Goal: Find specific page/section: Find specific page/section

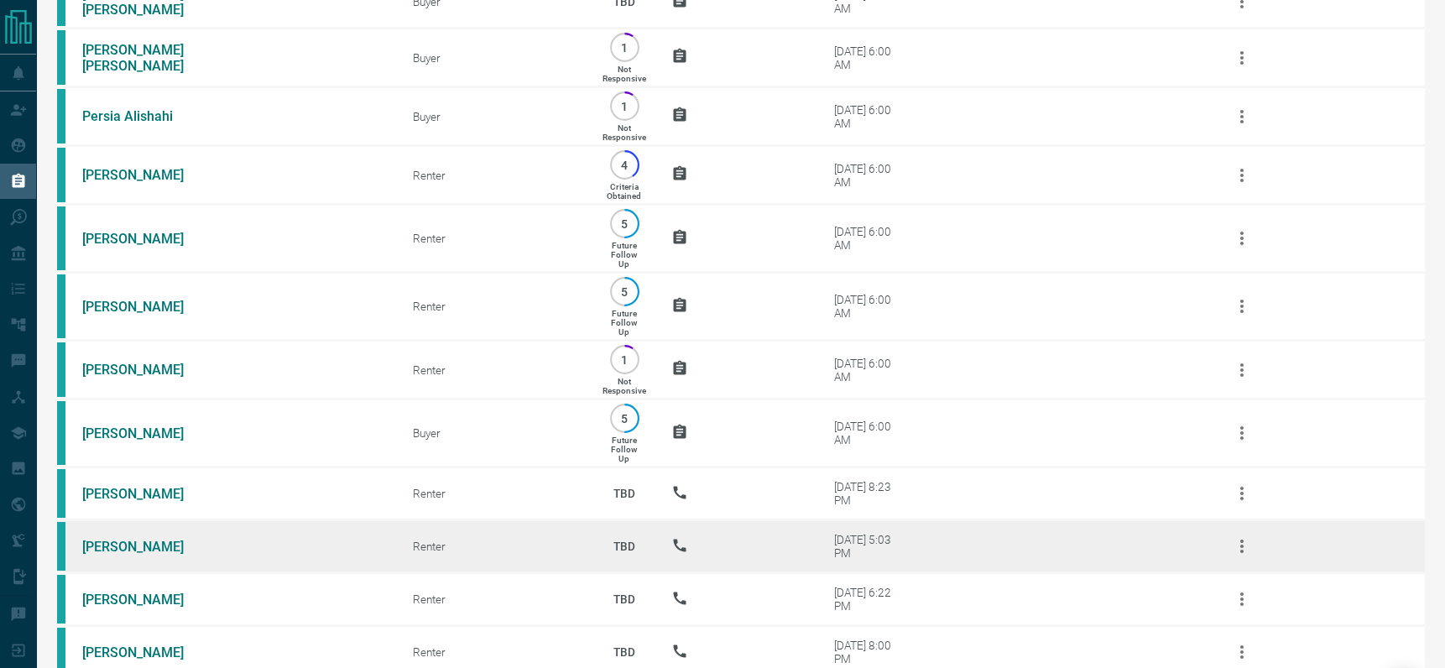
scroll to position [405, 0]
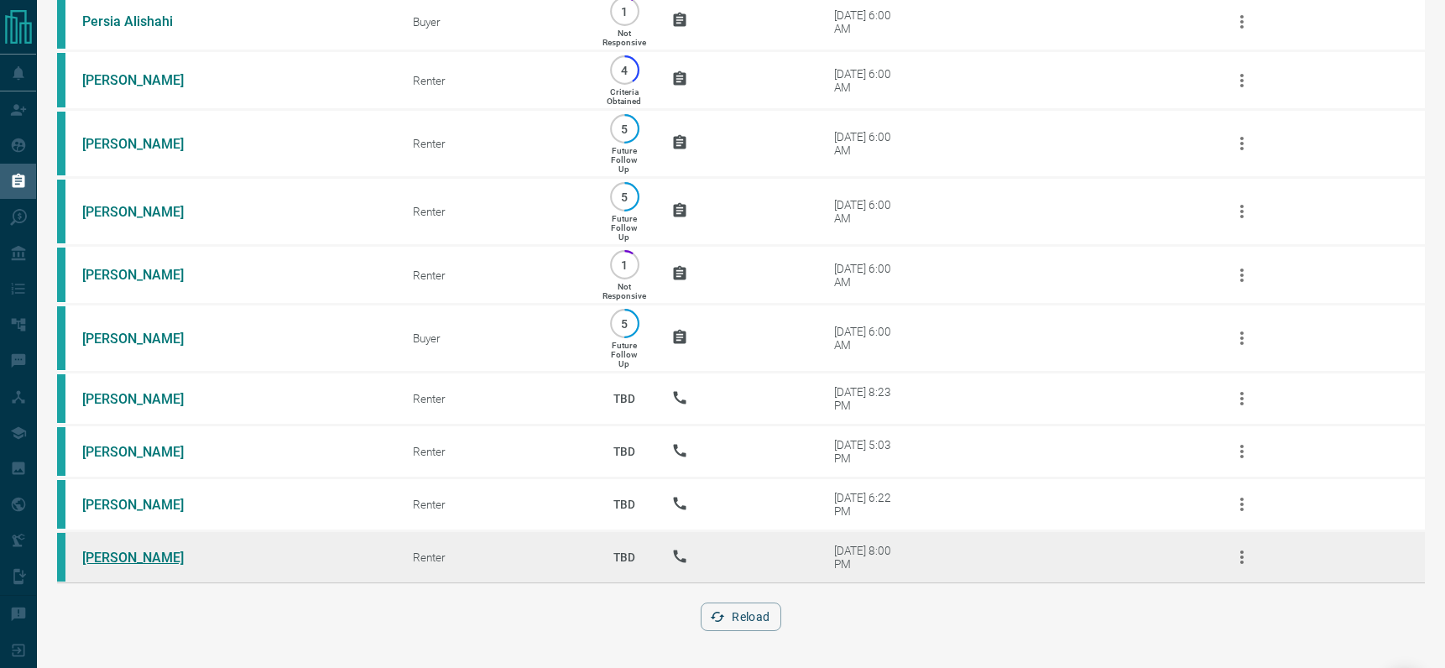
click at [113, 560] on link "[PERSON_NAME]" at bounding box center [145, 557] width 126 height 16
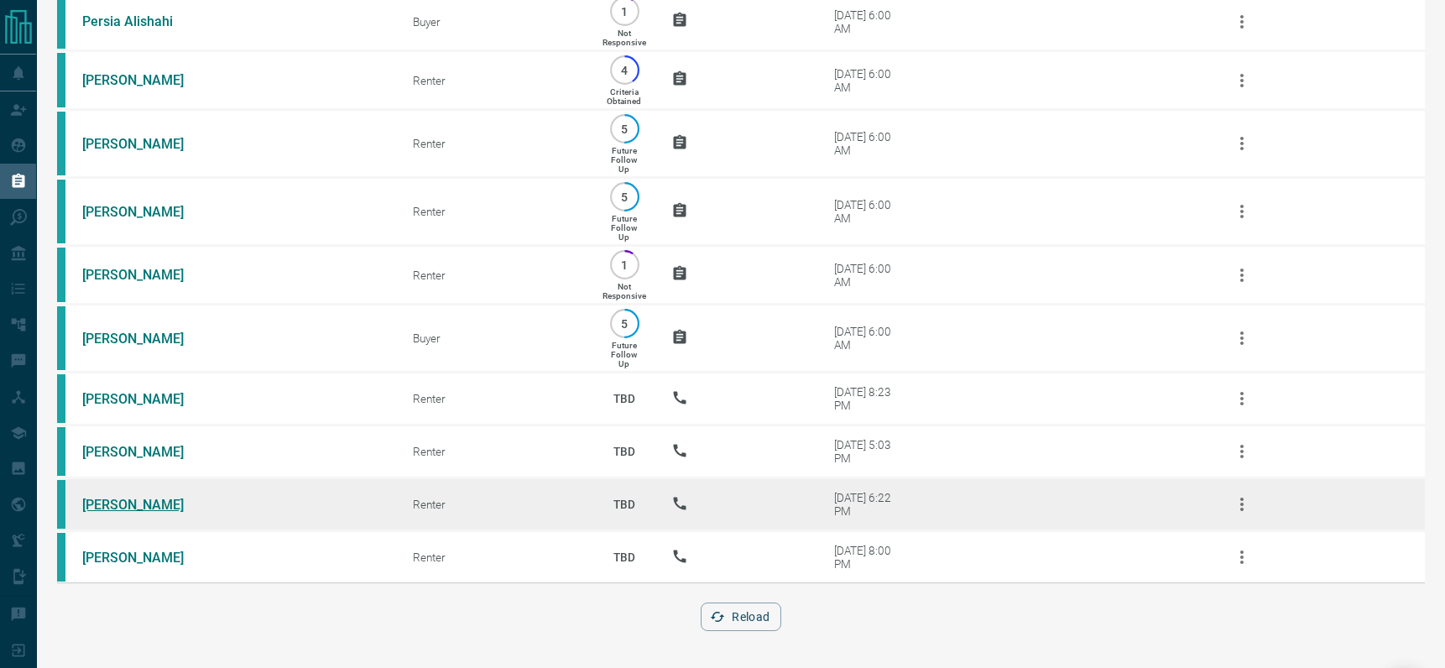
click at [104, 508] on link "[PERSON_NAME]" at bounding box center [145, 505] width 126 height 16
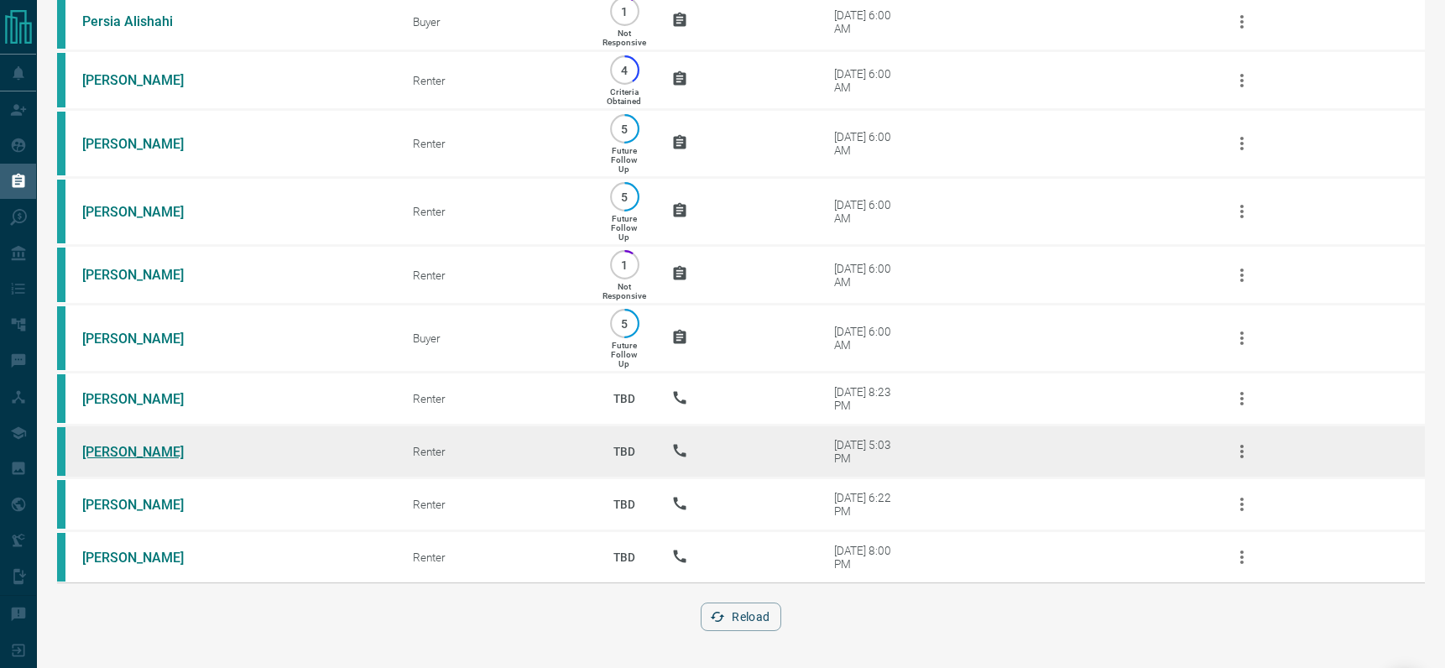
click at [139, 451] on link "[PERSON_NAME]" at bounding box center [145, 452] width 126 height 16
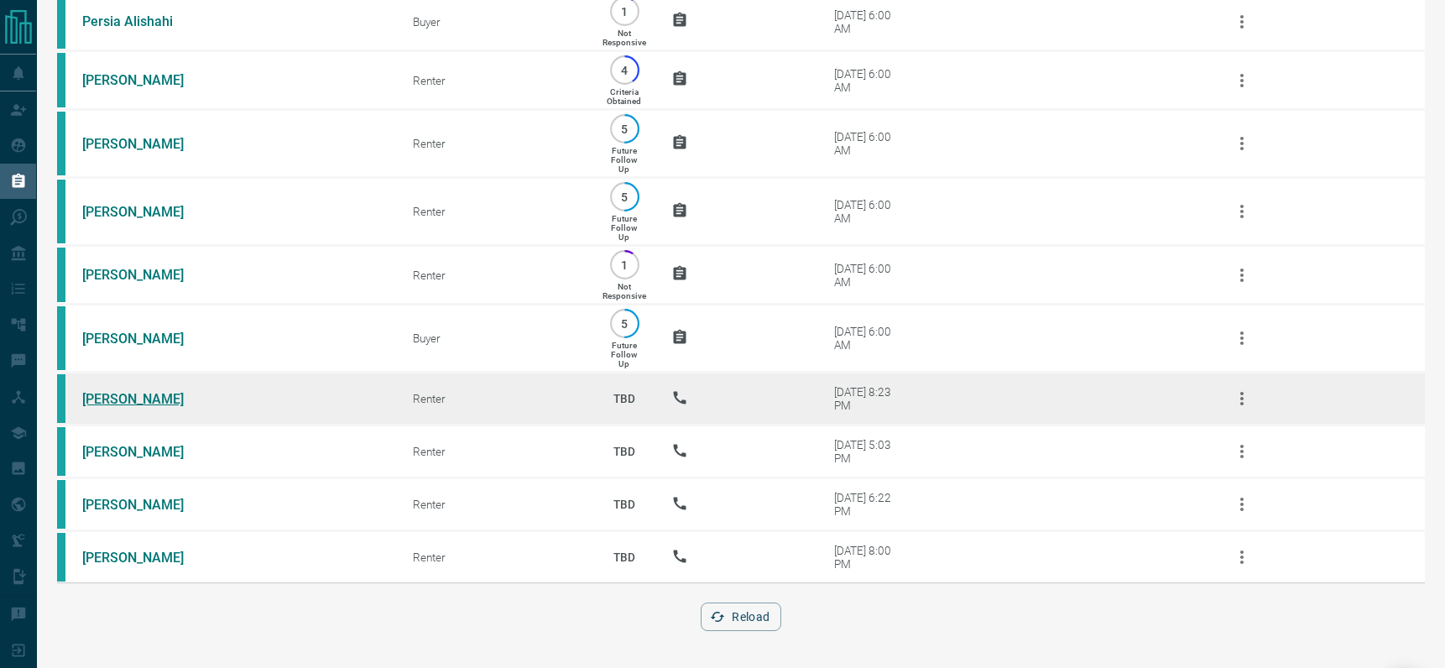
click at [134, 398] on link "[PERSON_NAME]" at bounding box center [145, 399] width 126 height 16
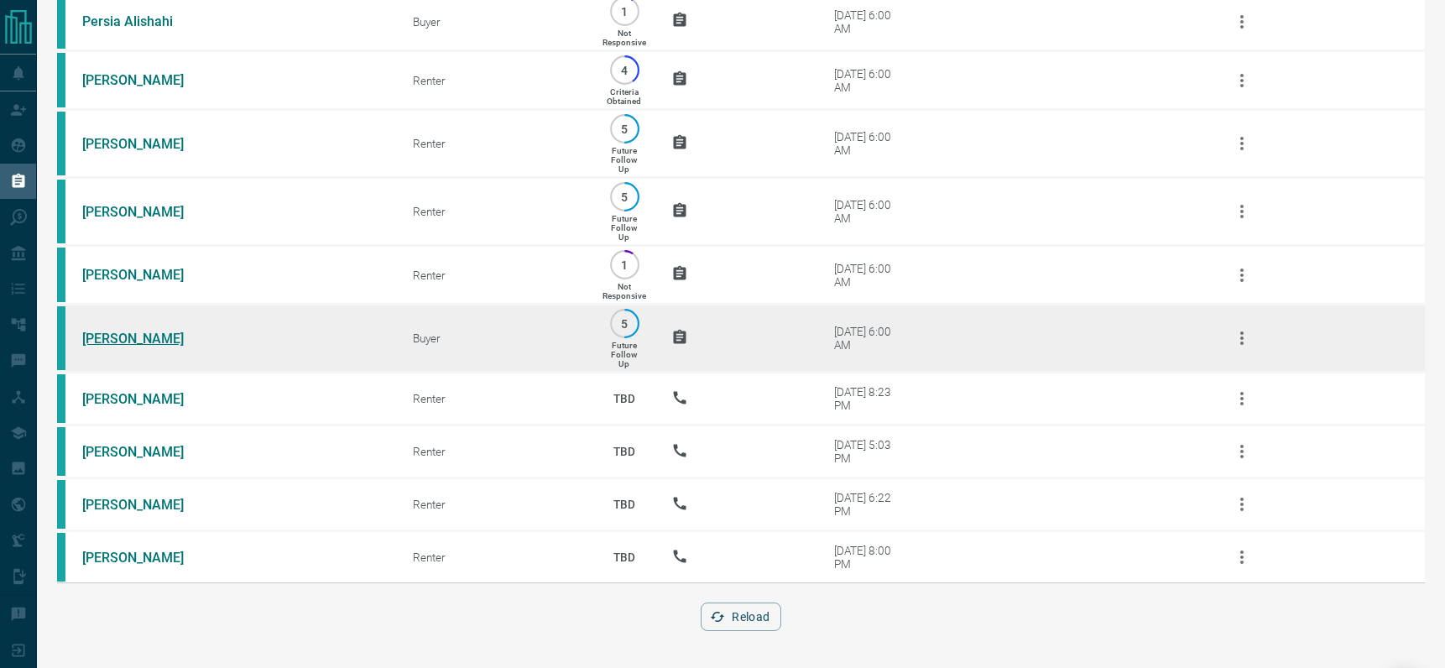
click at [108, 333] on link "[PERSON_NAME]" at bounding box center [145, 339] width 126 height 16
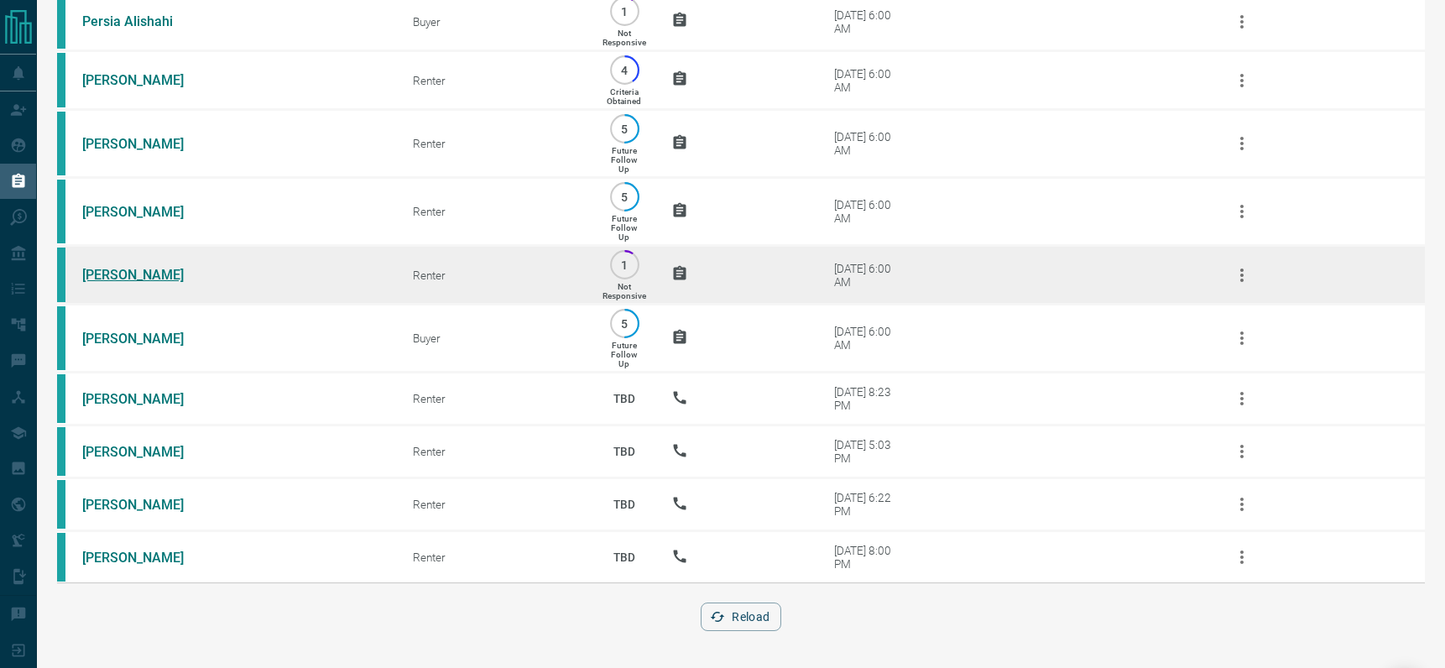
click at [115, 271] on link "[PERSON_NAME]" at bounding box center [145, 275] width 126 height 16
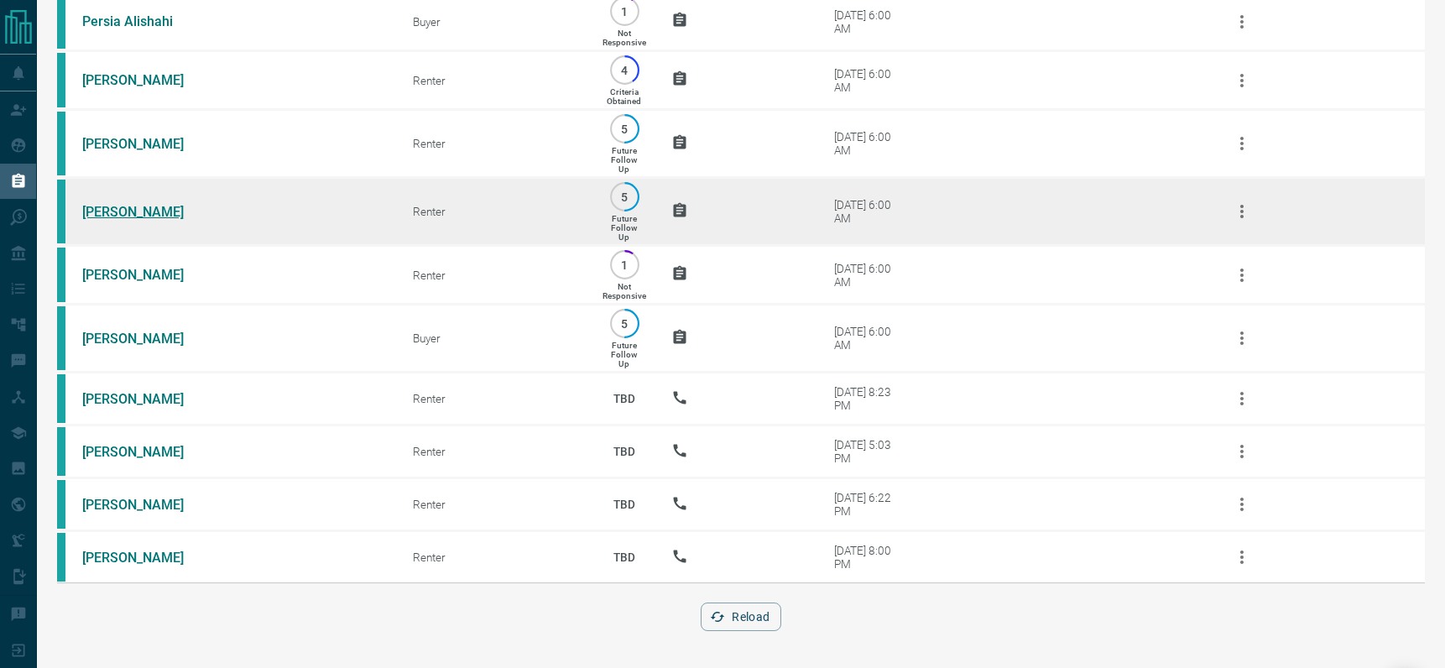
click at [112, 212] on link "[PERSON_NAME]" at bounding box center [145, 212] width 126 height 16
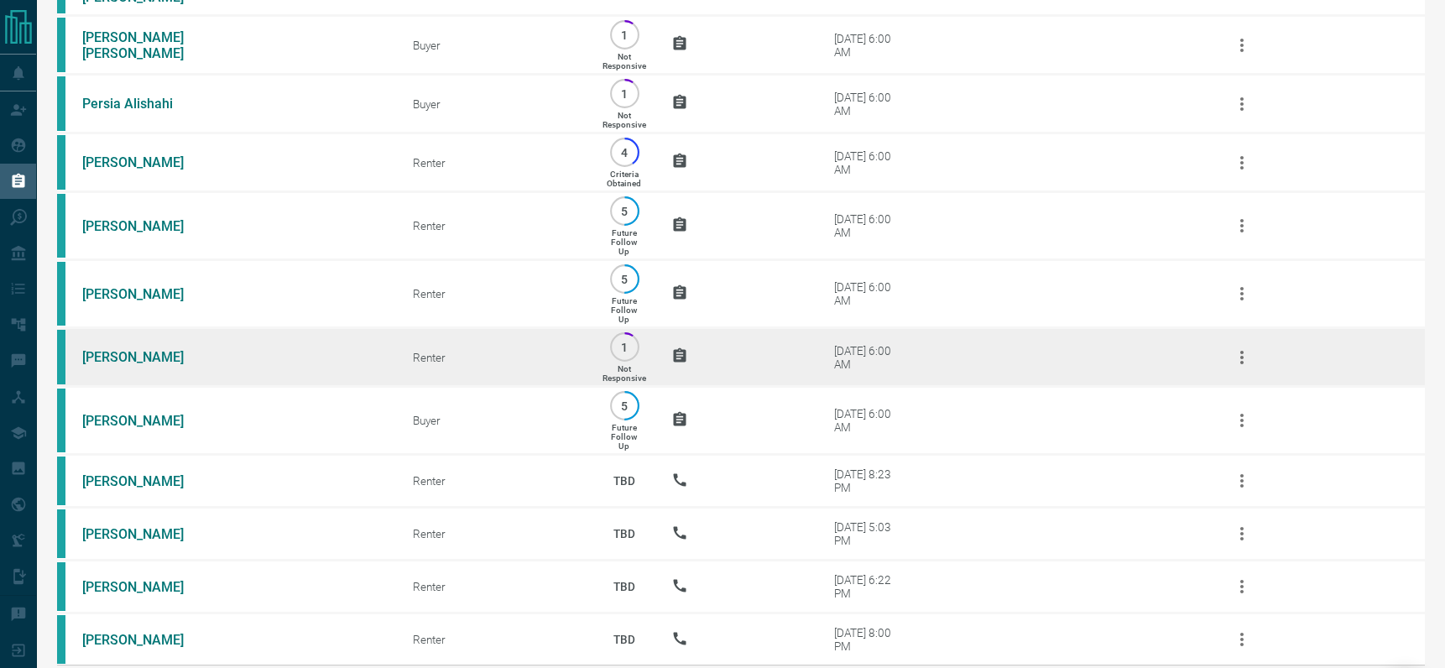
scroll to position [309, 0]
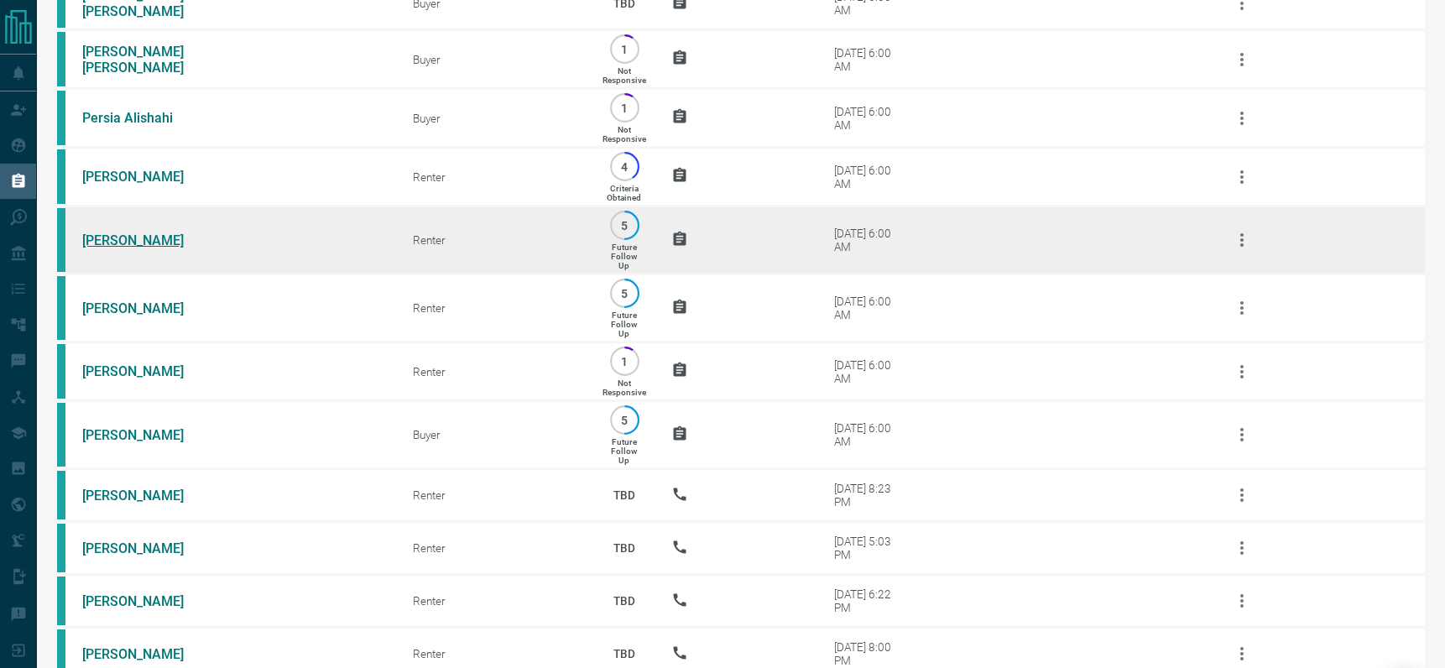
click at [144, 237] on link "[PERSON_NAME]" at bounding box center [145, 240] width 126 height 16
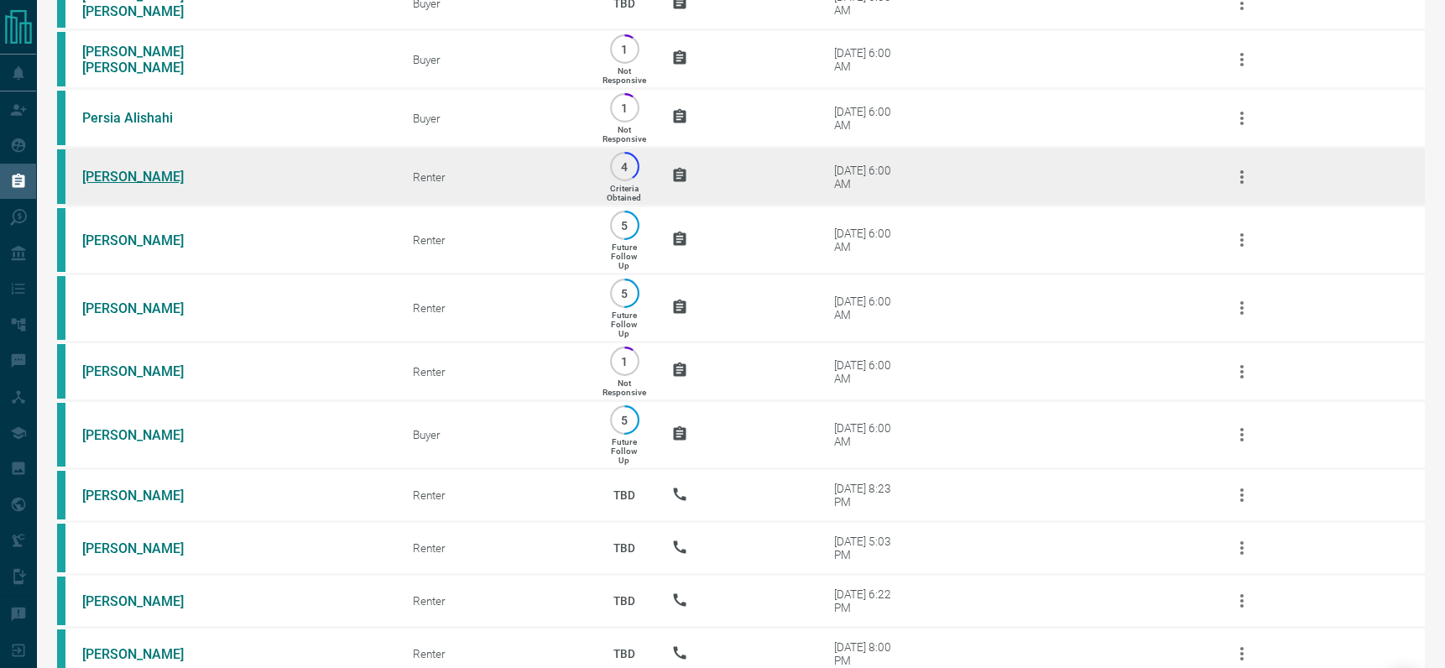
click at [112, 183] on link "[PERSON_NAME]" at bounding box center [145, 177] width 126 height 16
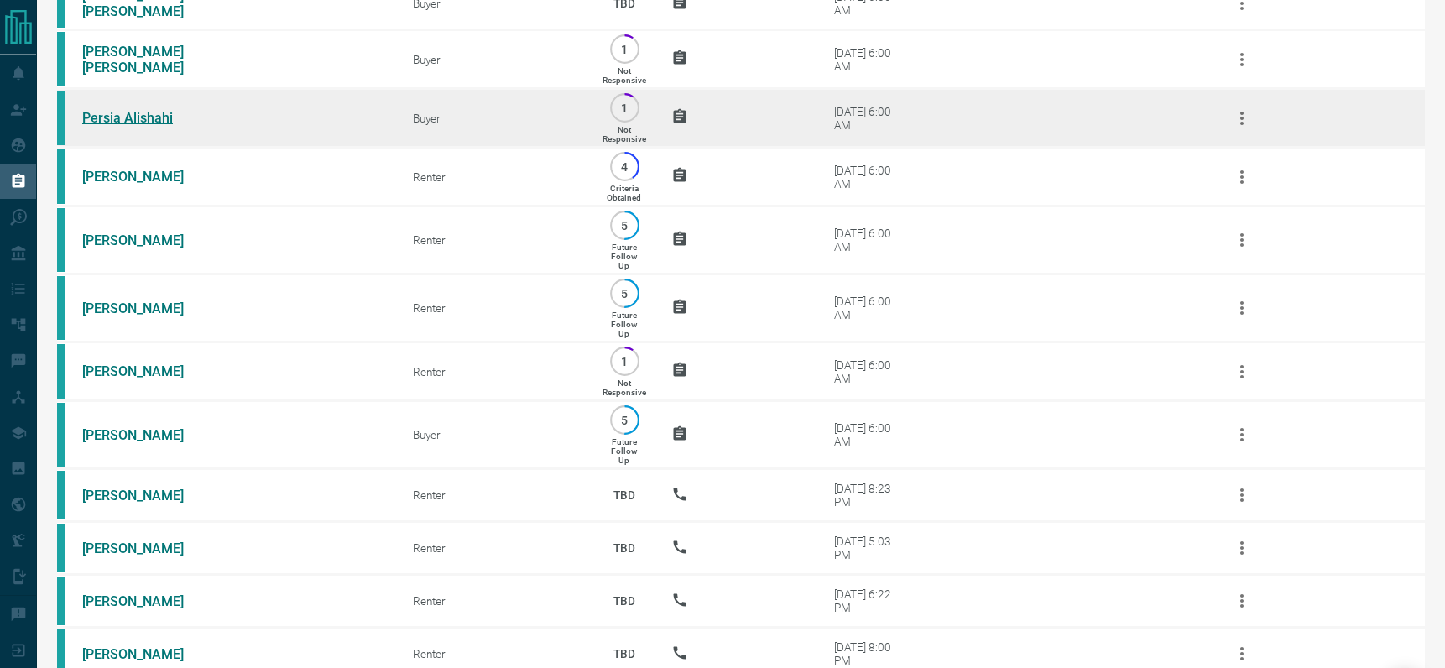
click at [150, 117] on link "Persia Alishahi" at bounding box center [145, 118] width 126 height 16
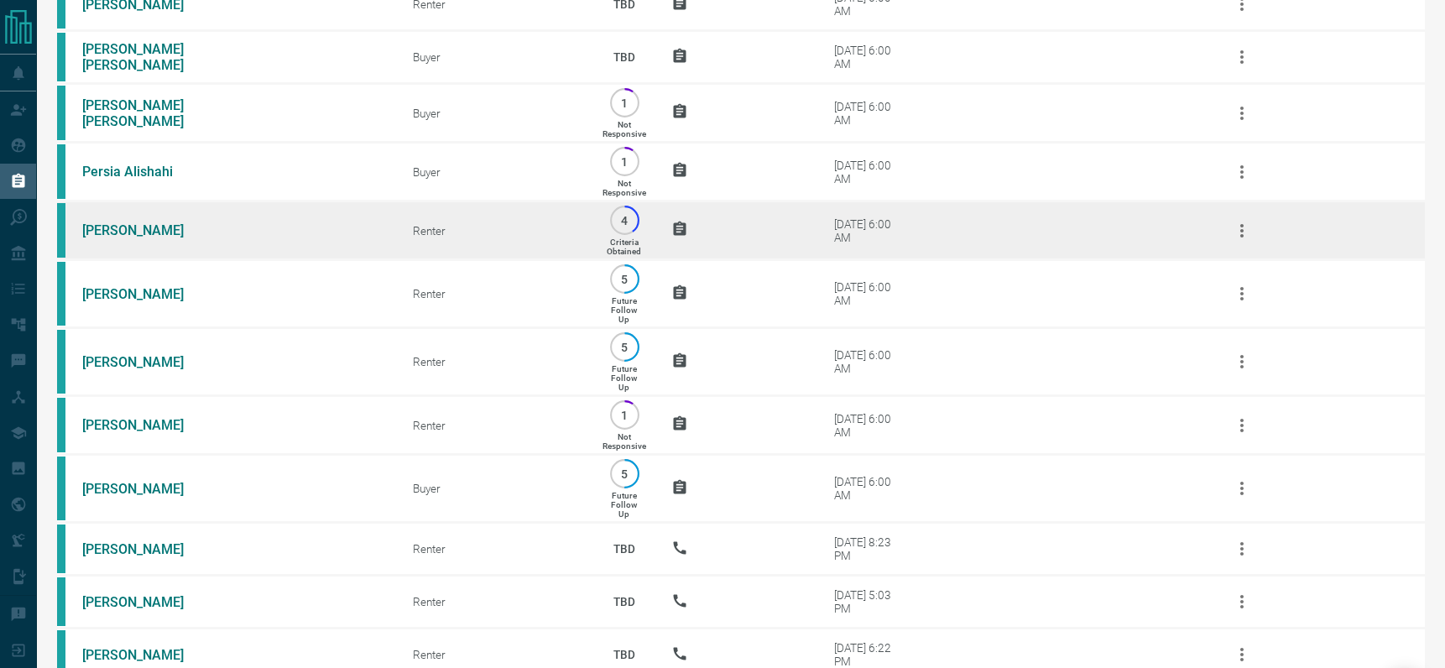
scroll to position [3, 0]
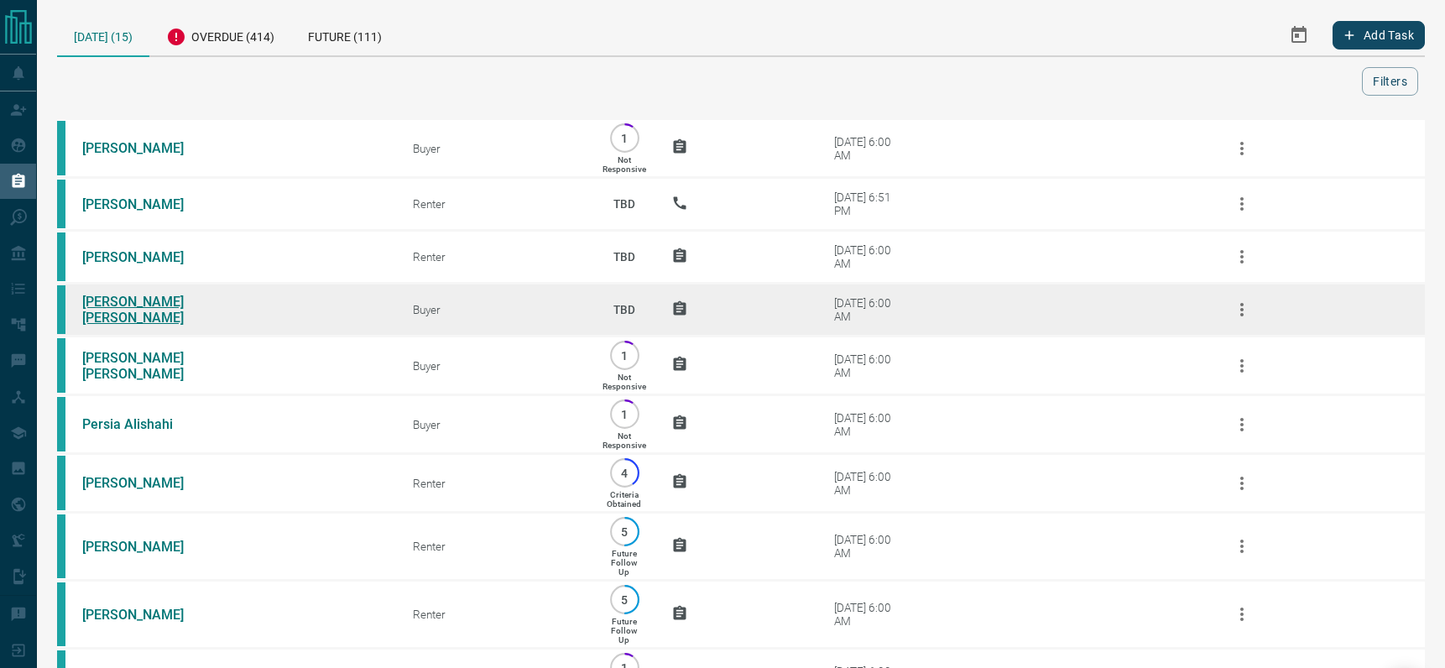
click at [133, 312] on link "[PERSON_NAME] [PERSON_NAME]" at bounding box center [145, 310] width 126 height 32
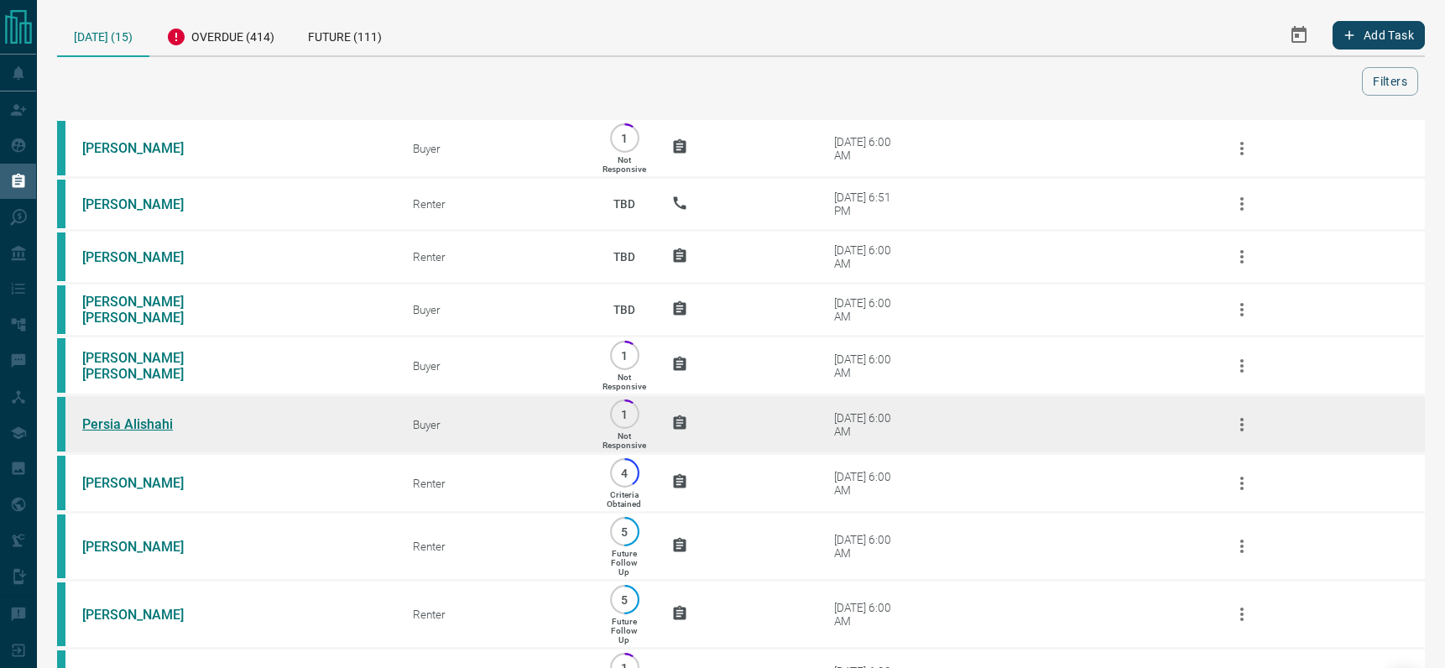
click at [132, 424] on link "Persia Alishahi" at bounding box center [145, 424] width 126 height 16
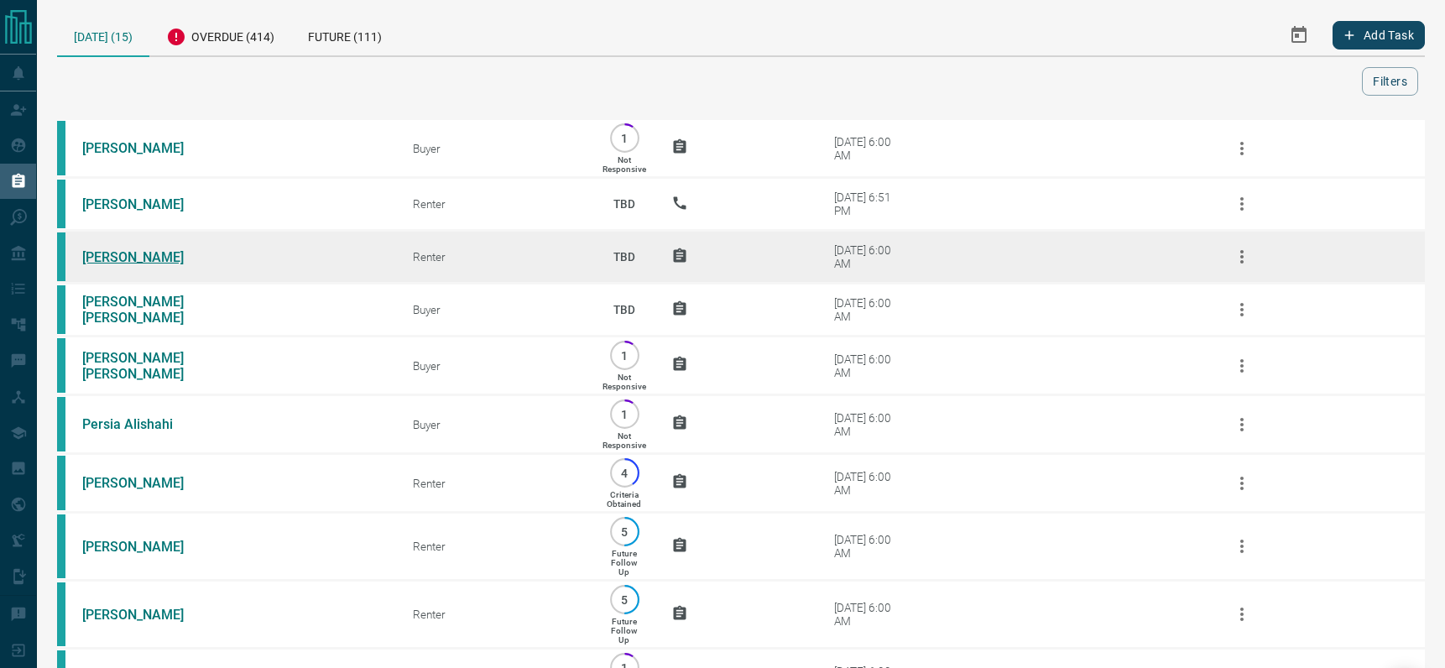
click at [122, 254] on link "[PERSON_NAME]" at bounding box center [145, 257] width 126 height 16
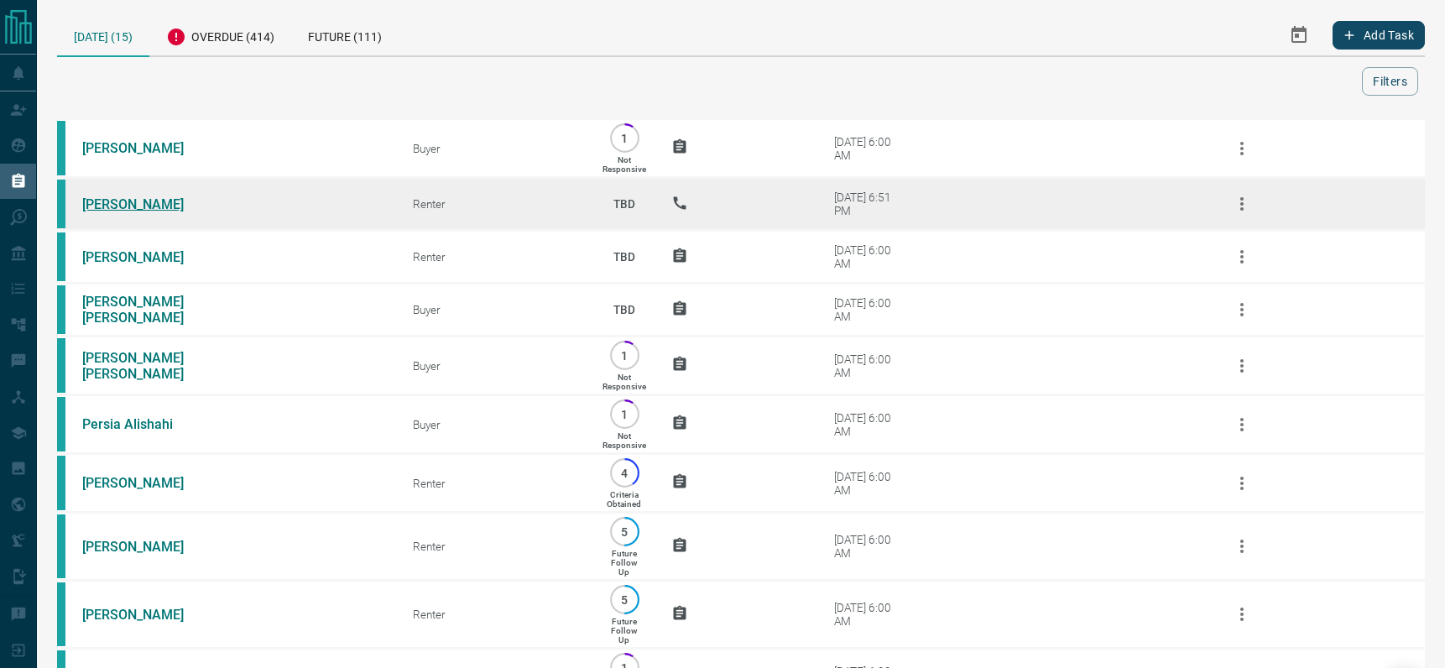
click at [98, 198] on link "[PERSON_NAME]" at bounding box center [145, 204] width 126 height 16
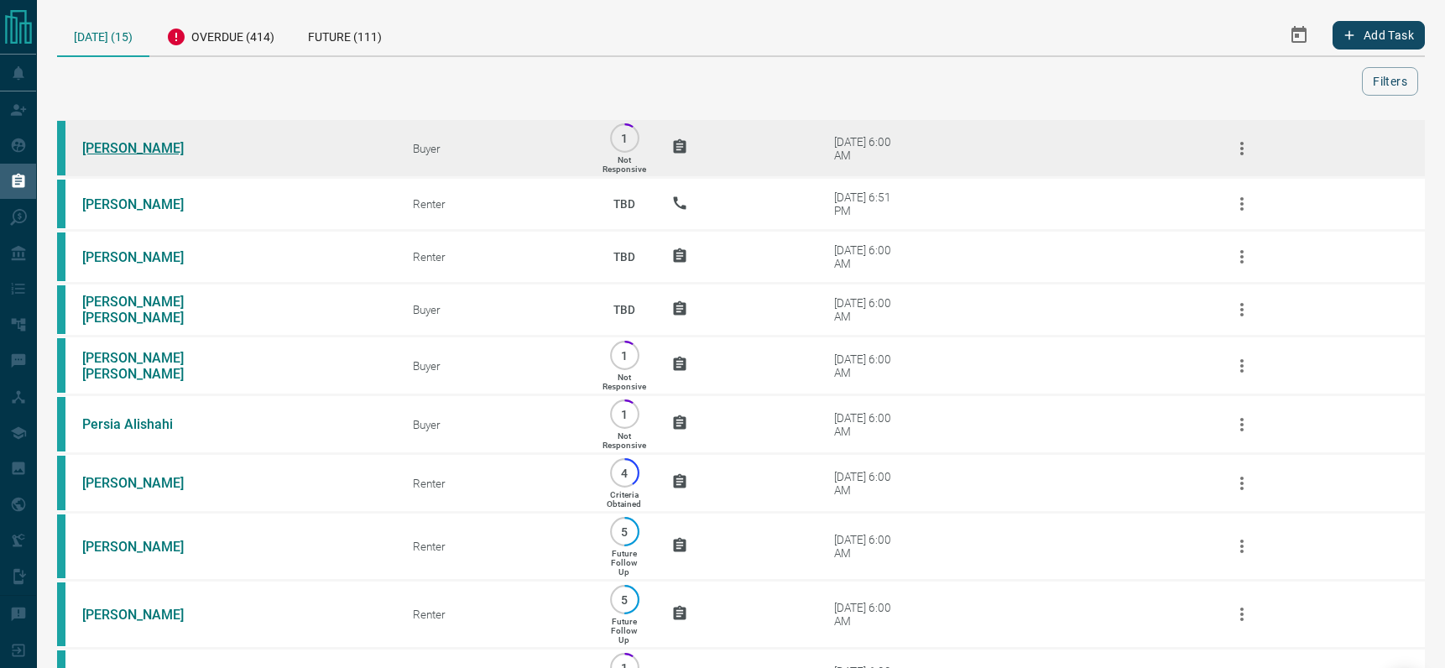
click at [115, 144] on link "[PERSON_NAME]" at bounding box center [145, 148] width 126 height 16
